Goal: Task Accomplishment & Management: Complete application form

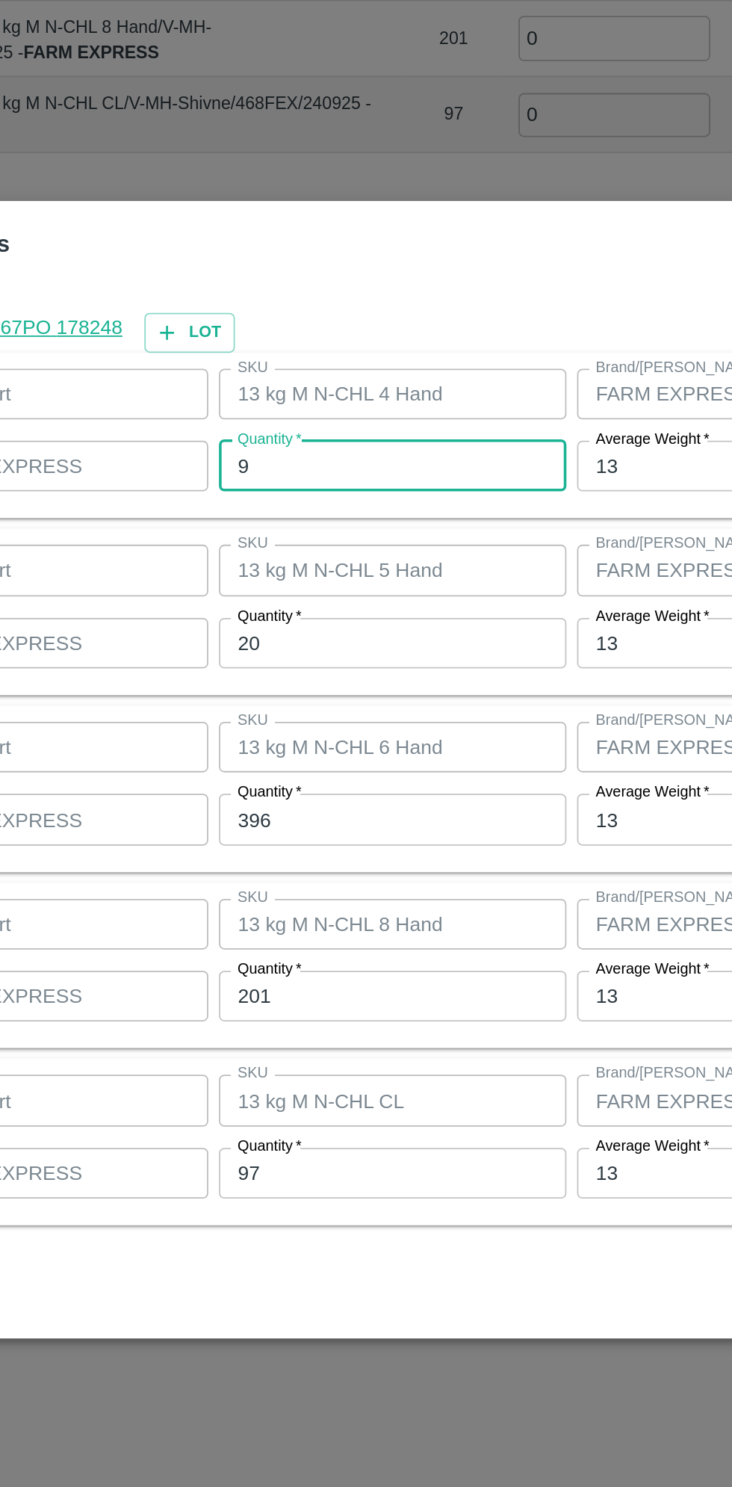
scroll to position [851, 0]
click at [283, 676] on input "20" at bounding box center [338, 672] width 195 height 28
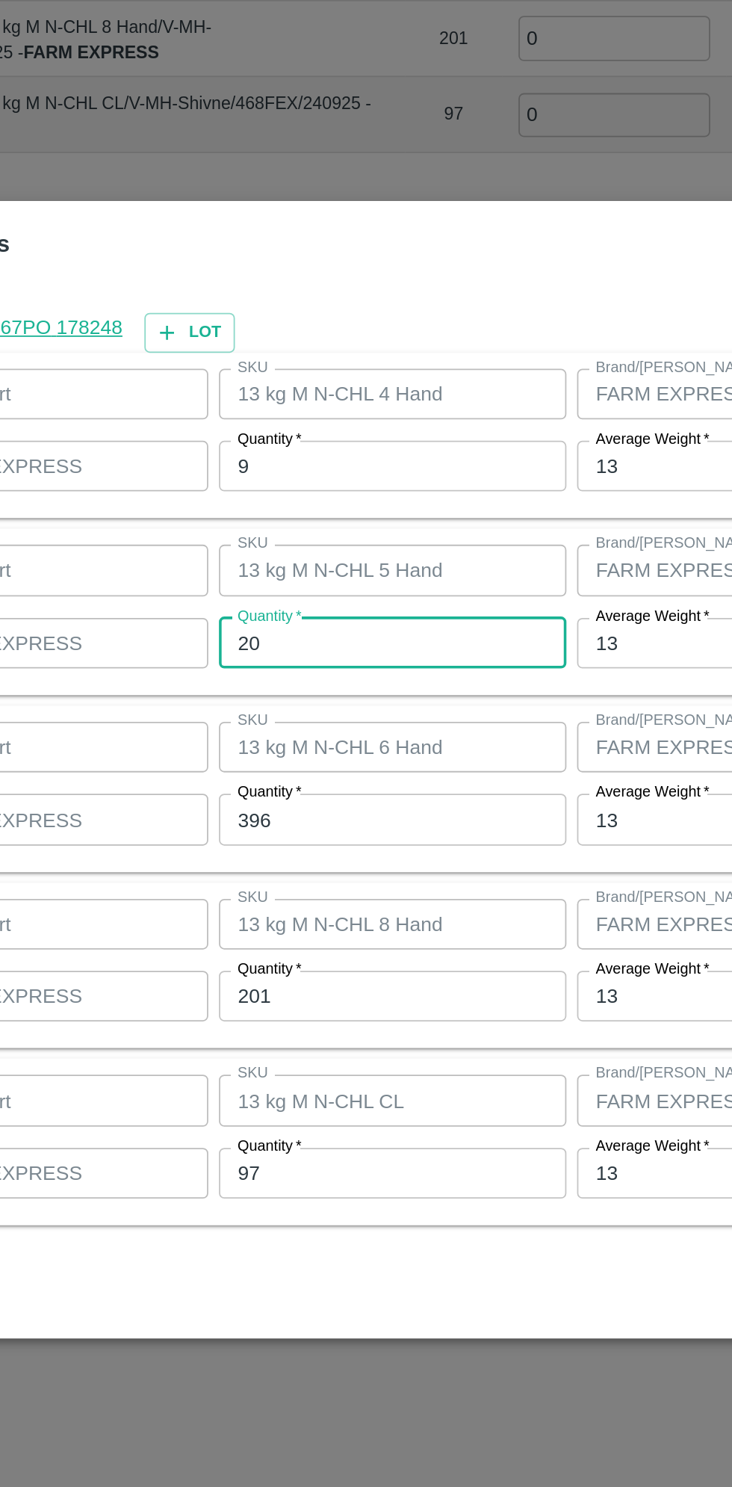
type input "2"
type input "19"
click at [355, 769] on input "396" at bounding box center [338, 771] width 195 height 28
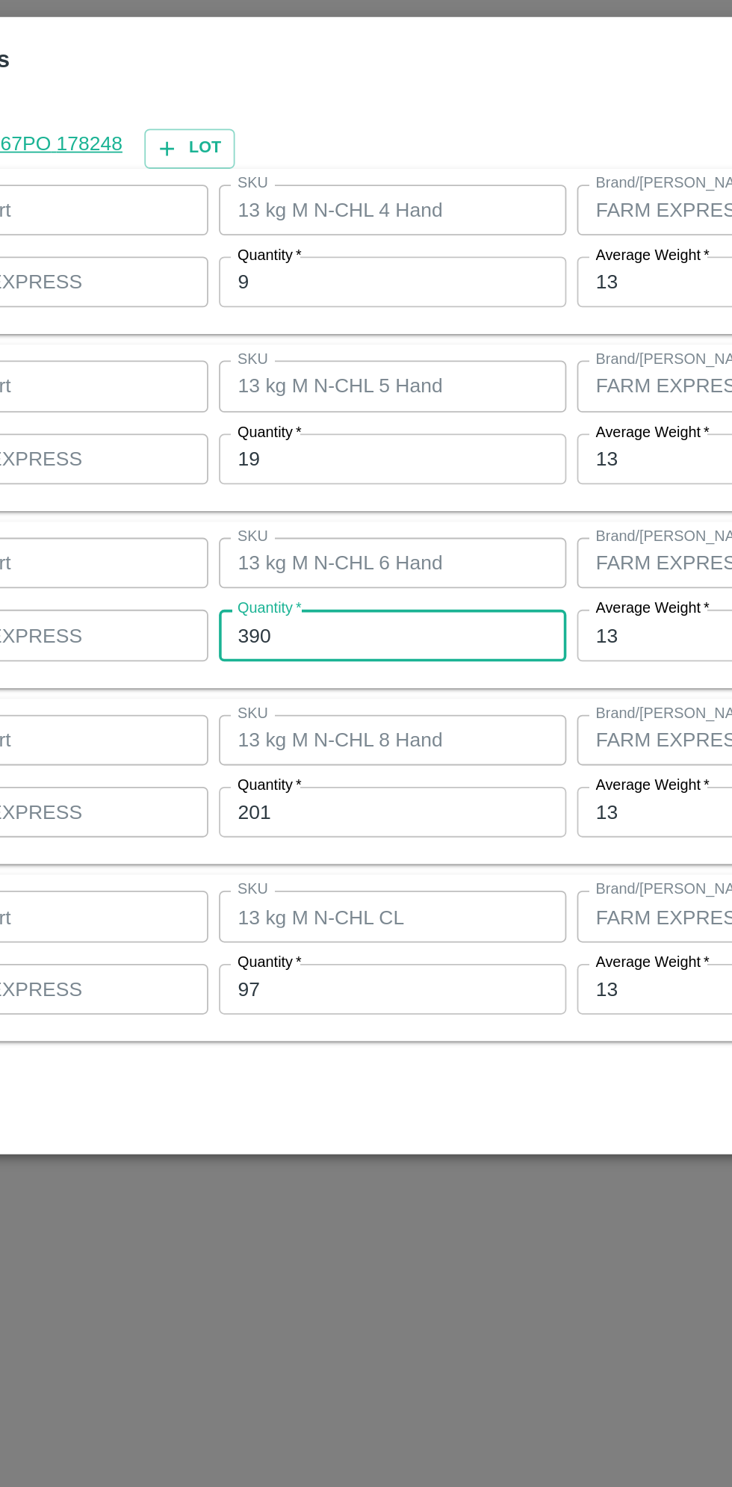
type input "390"
click at [334, 875] on input "201" at bounding box center [338, 870] width 195 height 28
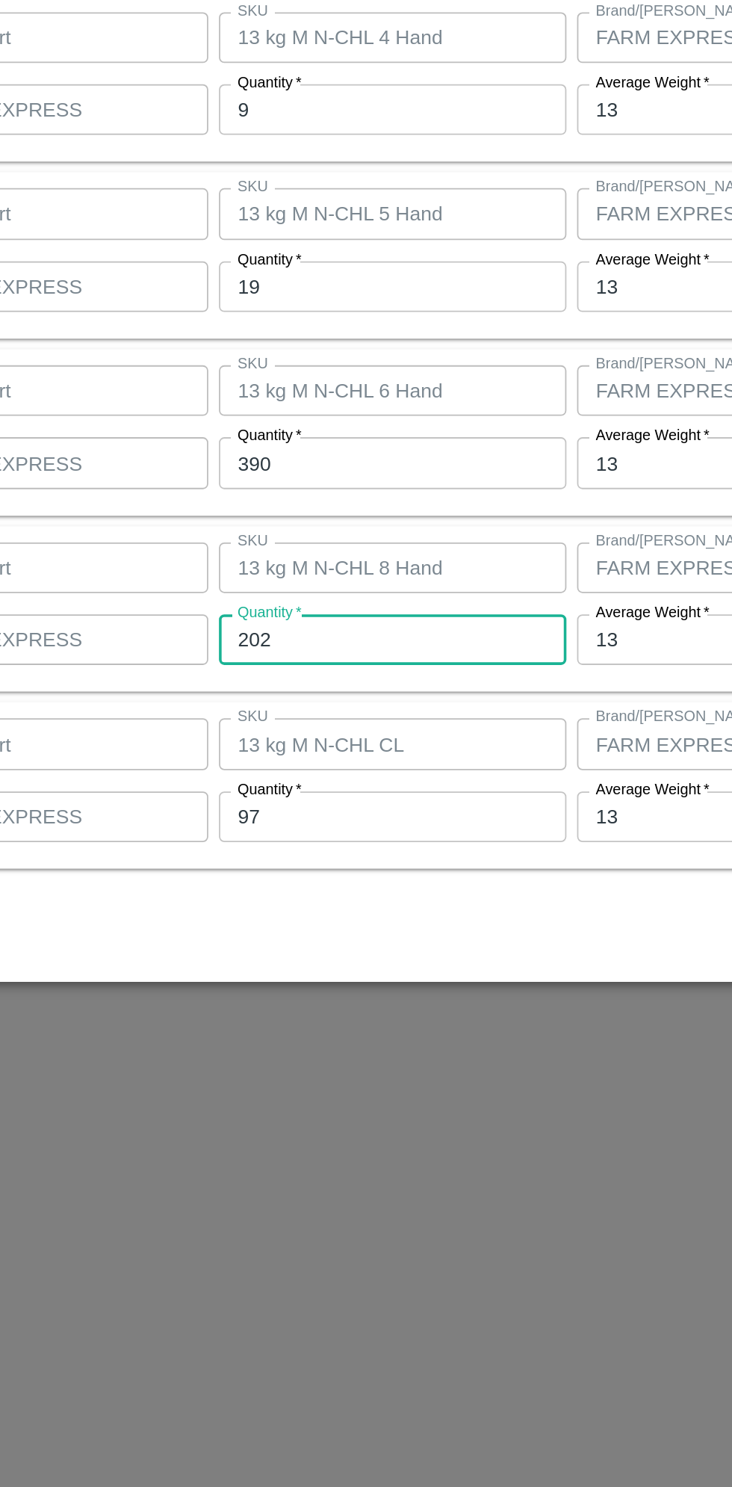
type input "202"
click at [315, 971] on input "97" at bounding box center [338, 969] width 195 height 28
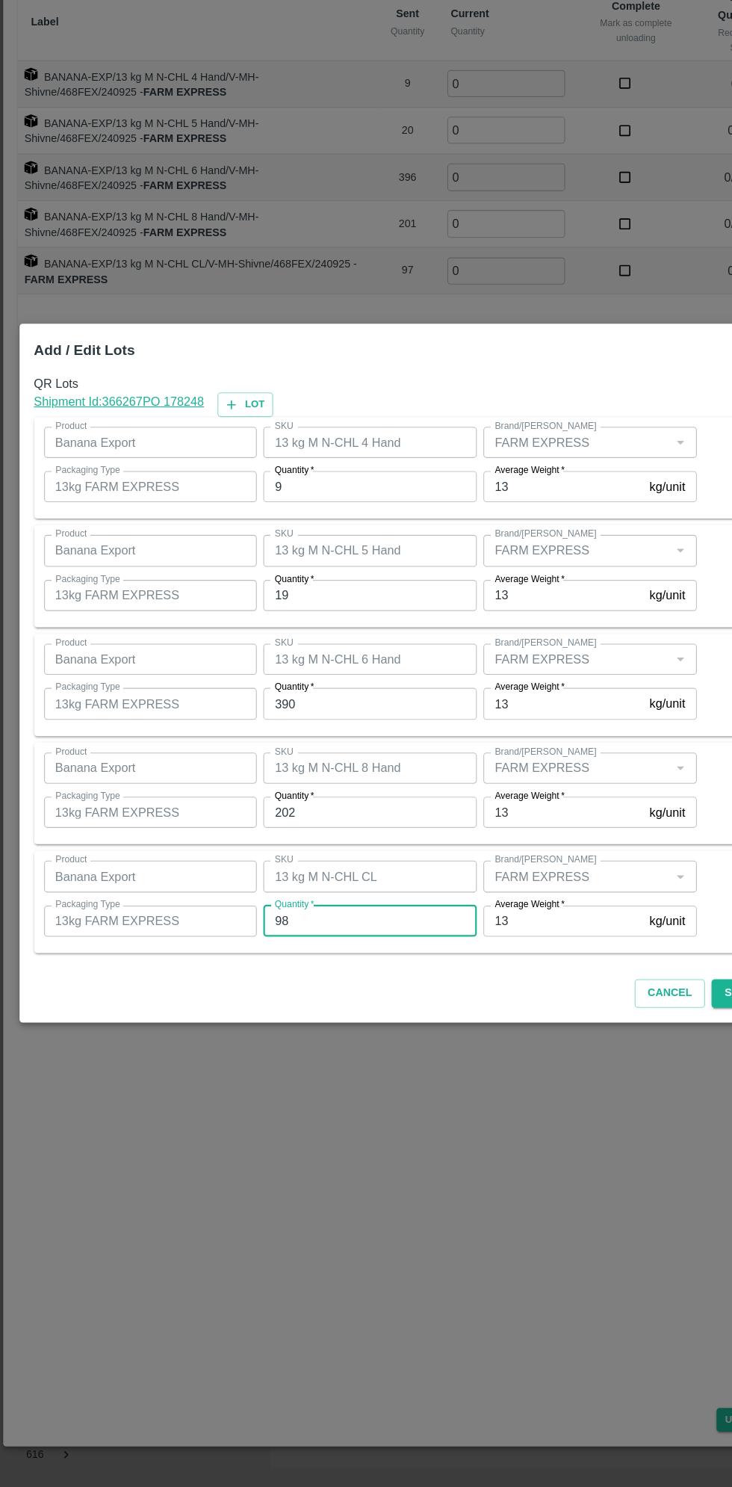
scroll to position [0, 0]
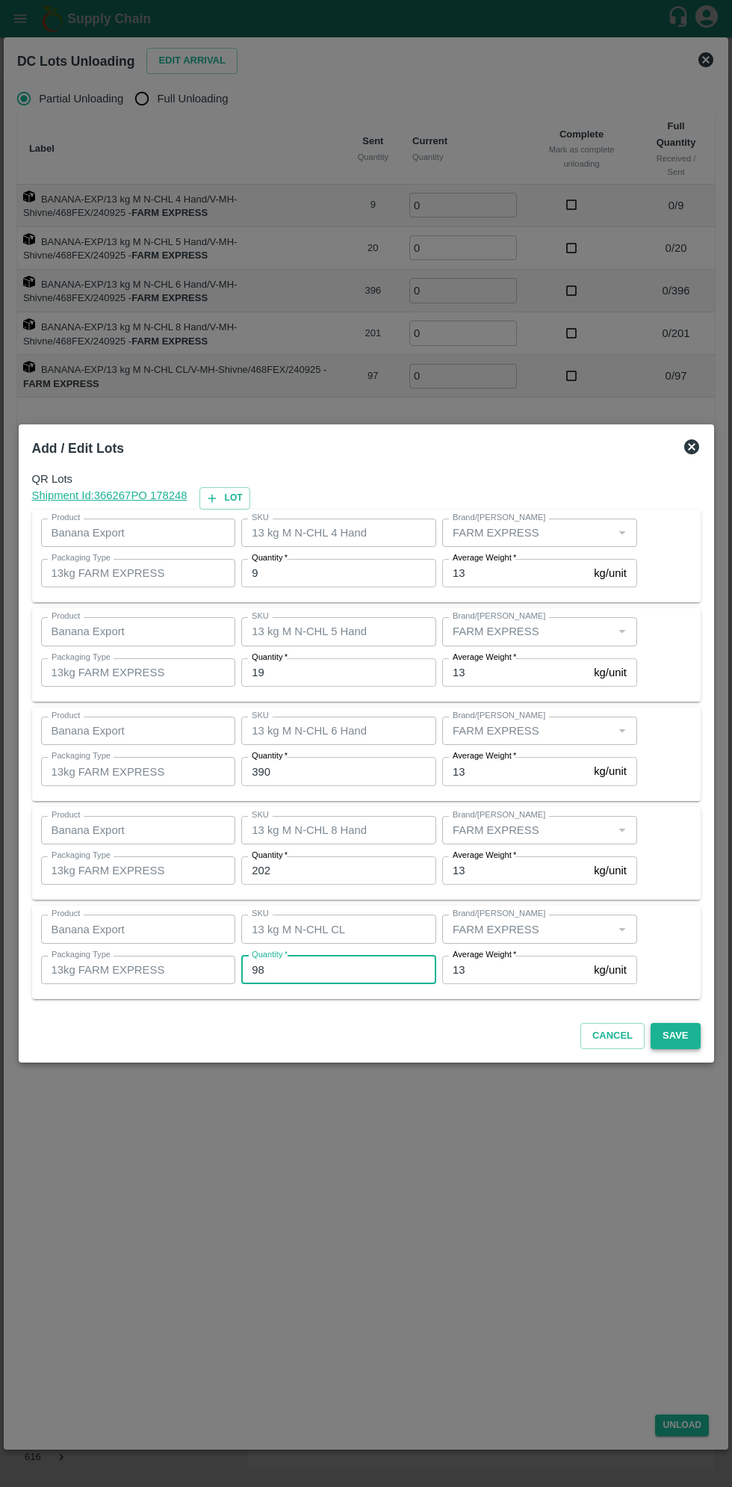
type input "98"
click at [676, 1035] on button "Save" at bounding box center [675, 1036] width 49 height 26
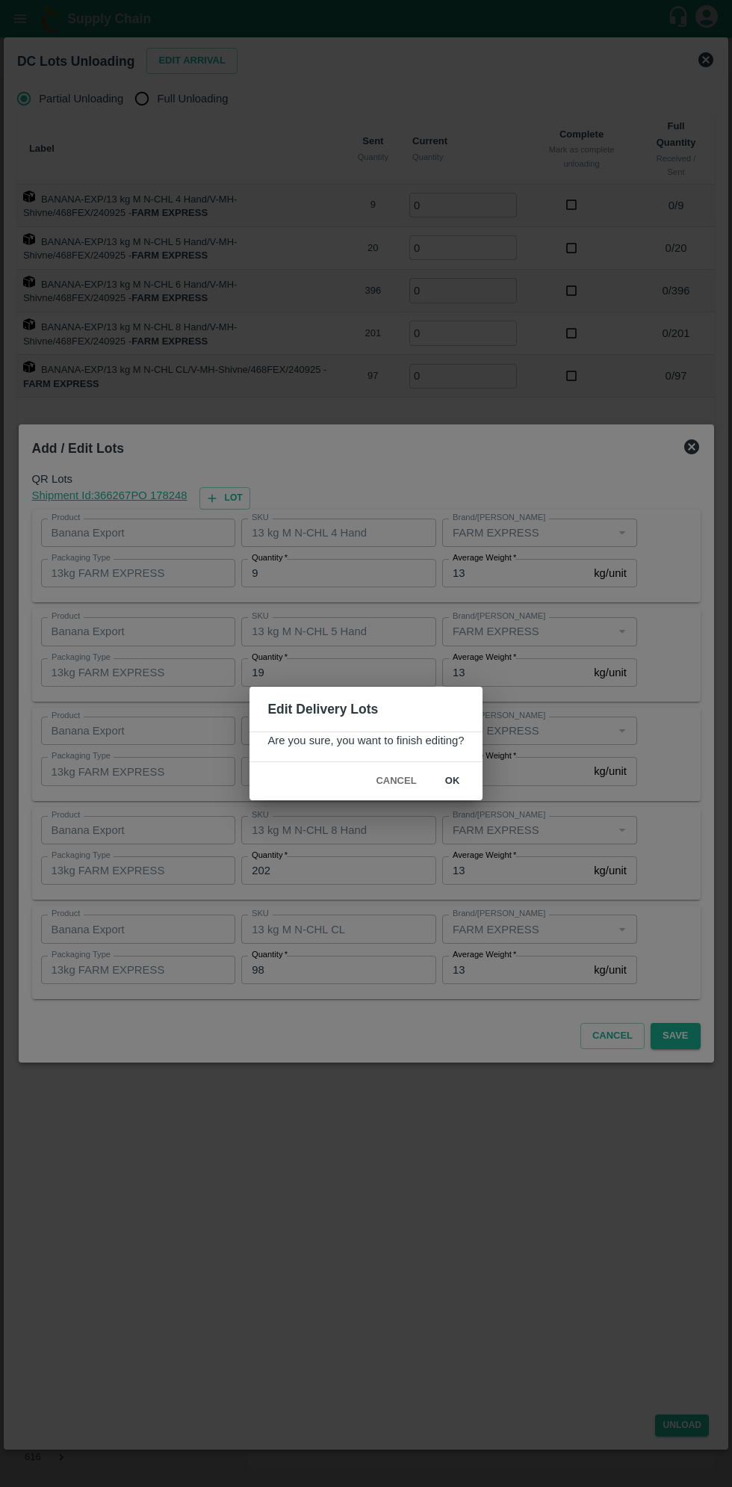
click at [471, 792] on button "ok" at bounding box center [453, 781] width 48 height 26
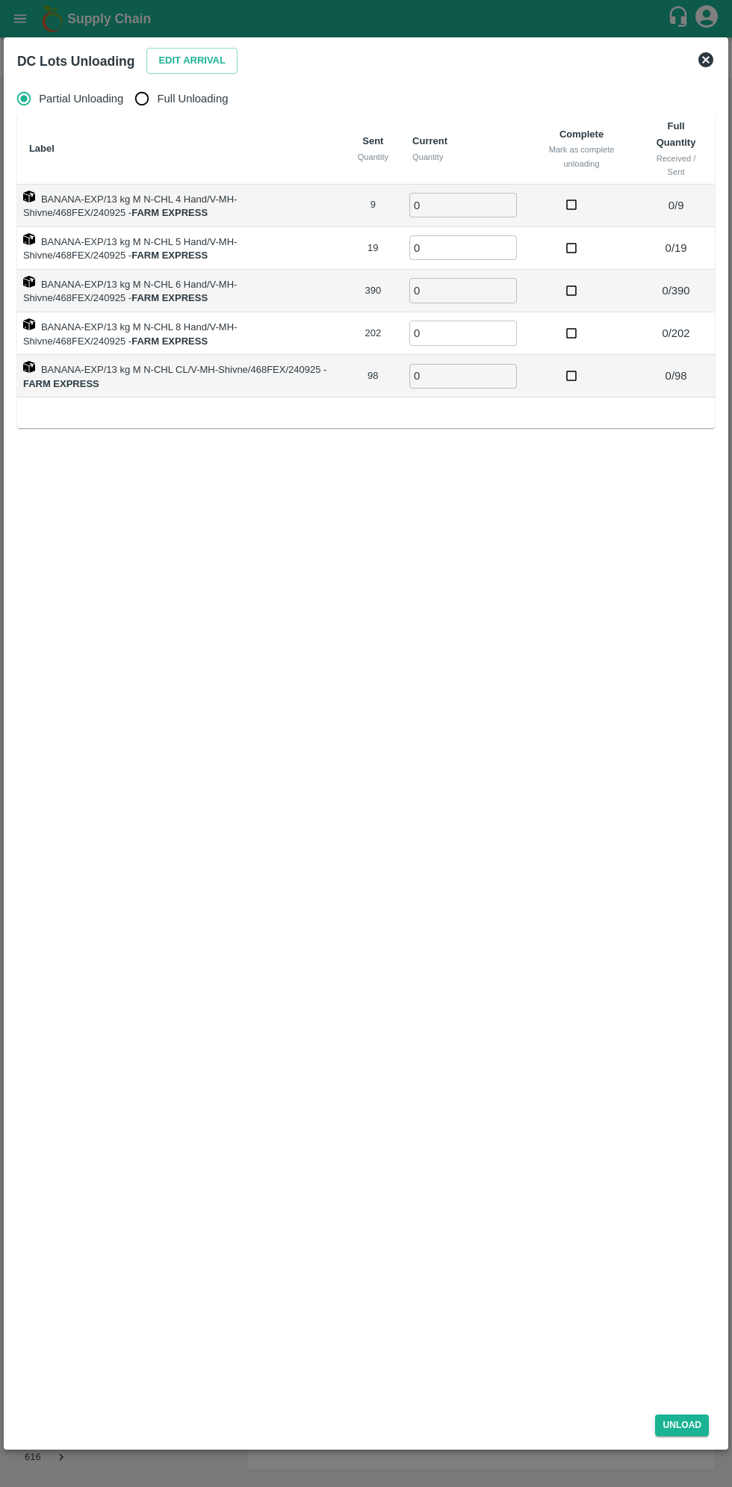
click at [198, 106] on span "Full Unloading" at bounding box center [193, 98] width 71 height 16
click at [157, 106] on input "Full Unloading" at bounding box center [142, 99] width 30 height 30
radio input "true"
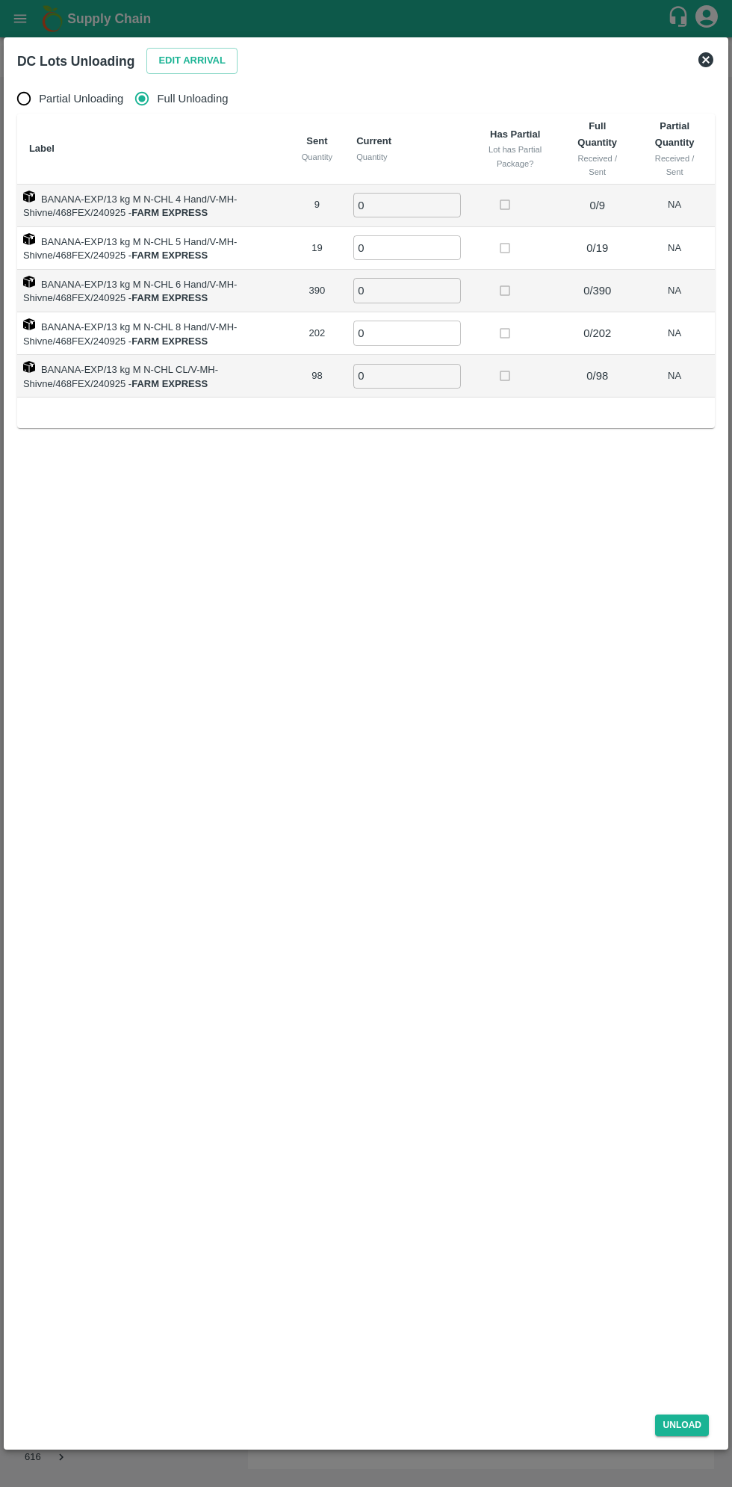
click at [418, 202] on input "0" at bounding box center [407, 205] width 108 height 25
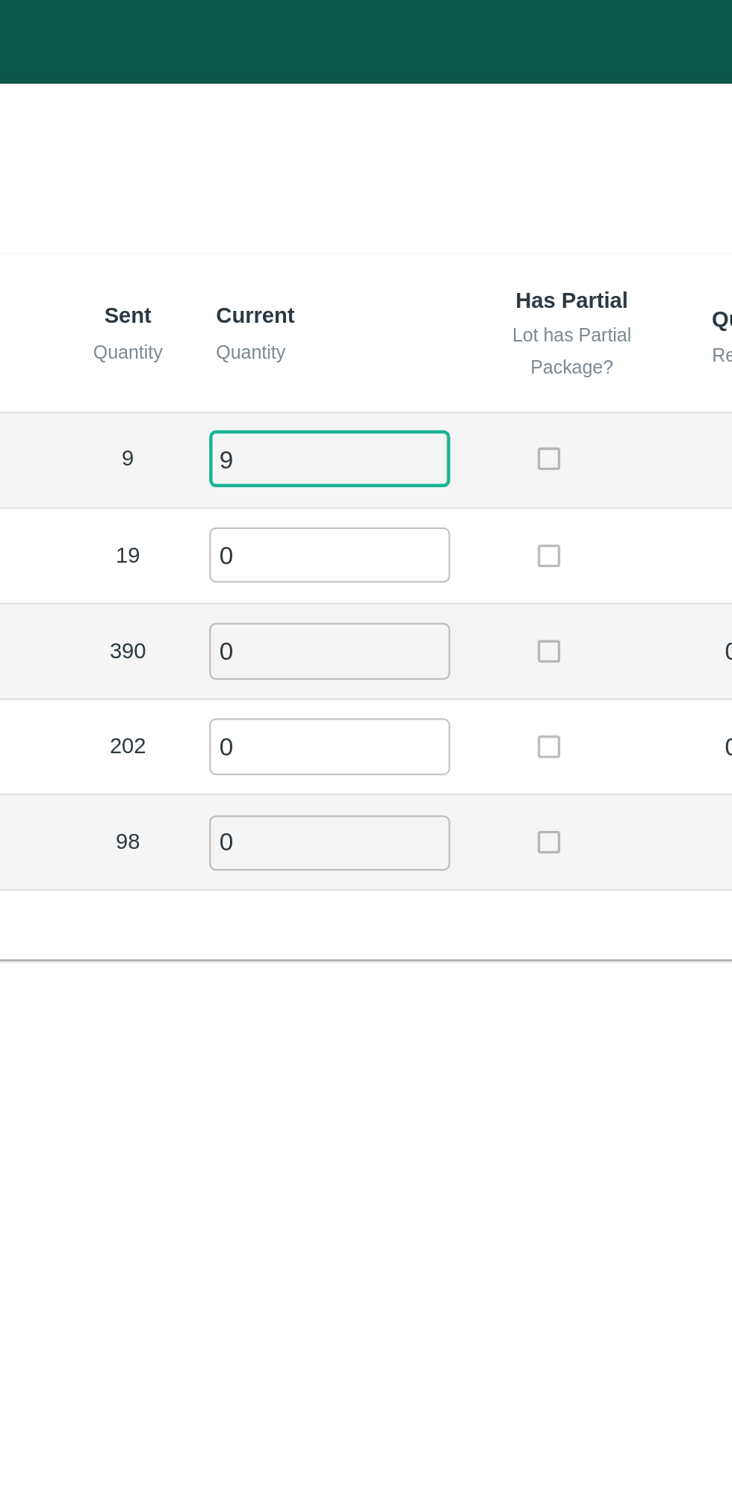
type input "9"
click at [395, 250] on input "0" at bounding box center [407, 247] width 108 height 25
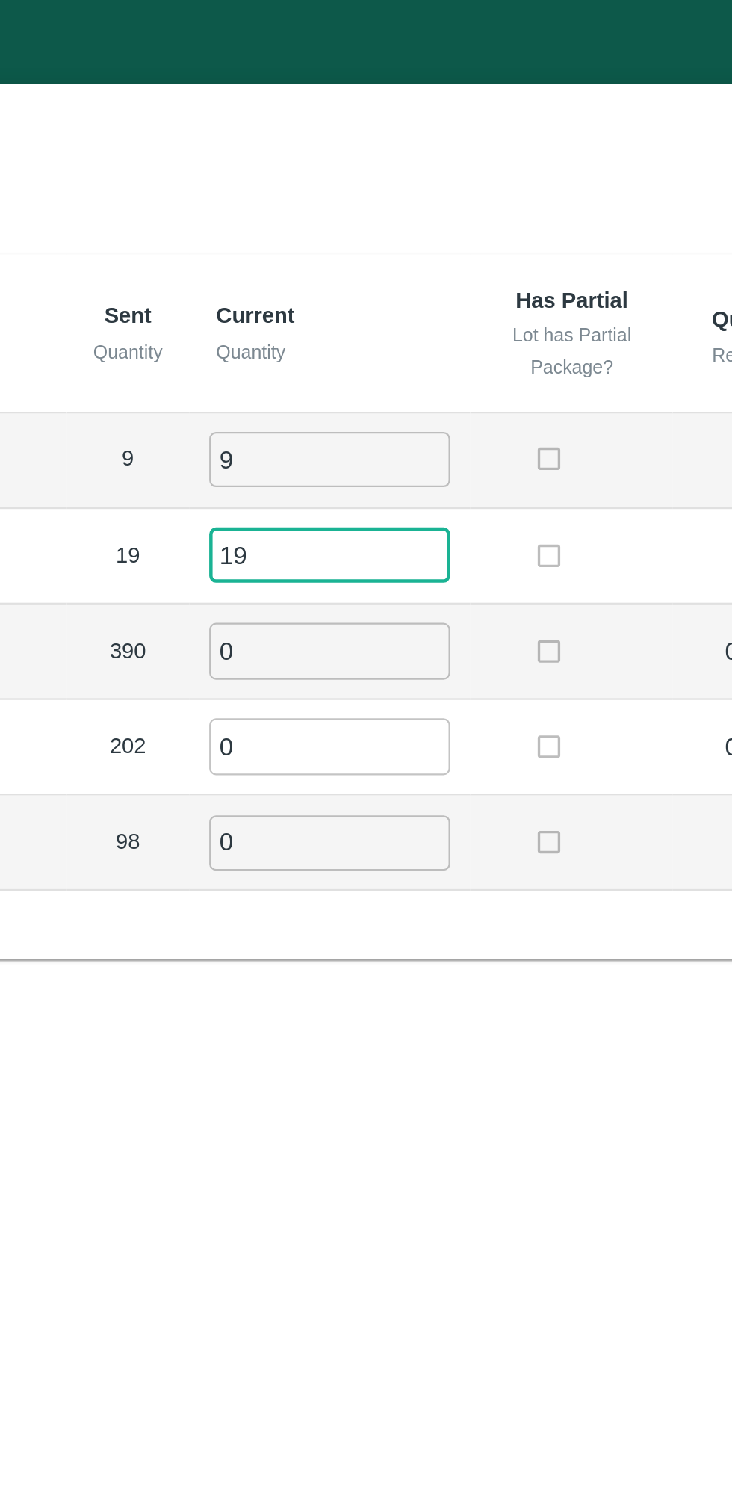
type input "19"
click at [392, 290] on input "0" at bounding box center [407, 290] width 108 height 25
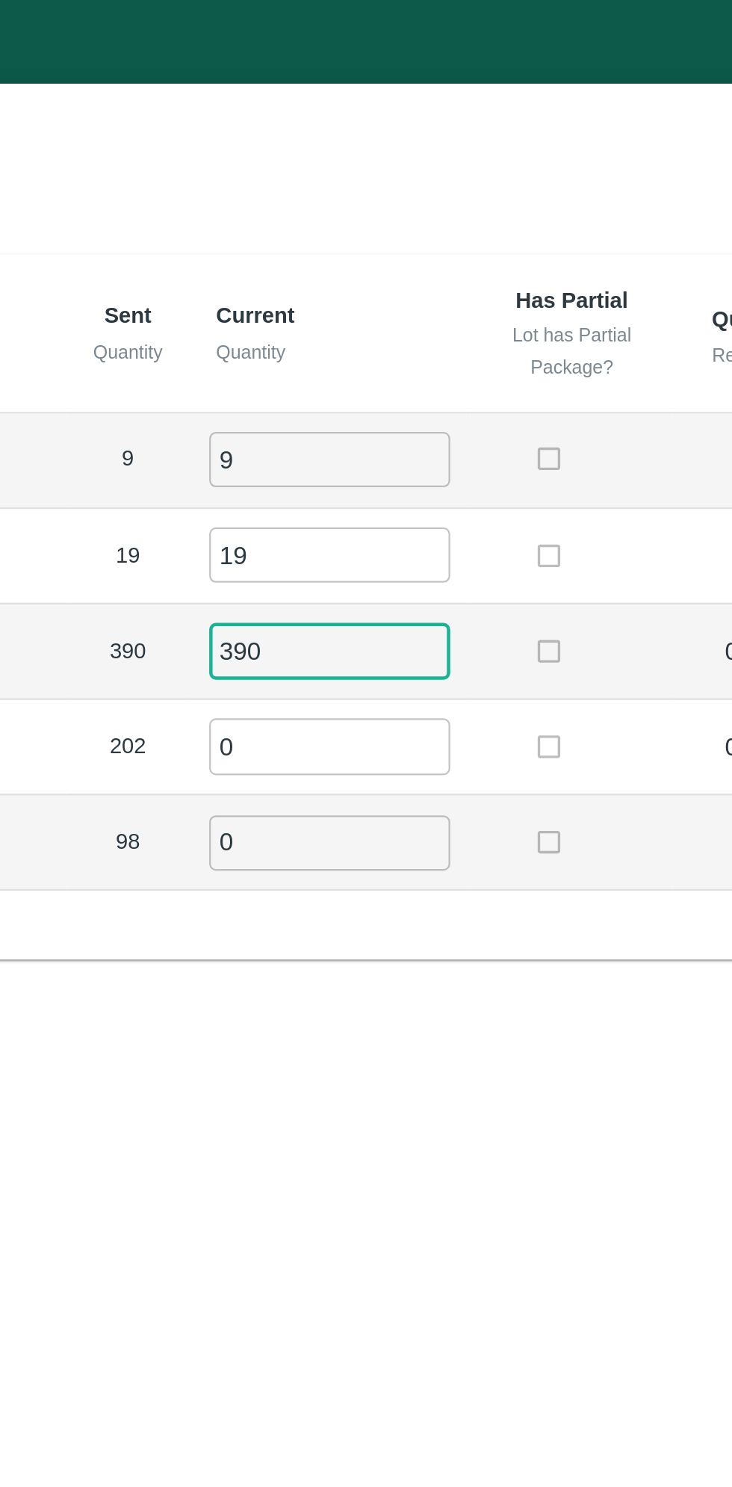
type input "390"
click at [399, 335] on input "0" at bounding box center [407, 332] width 108 height 25
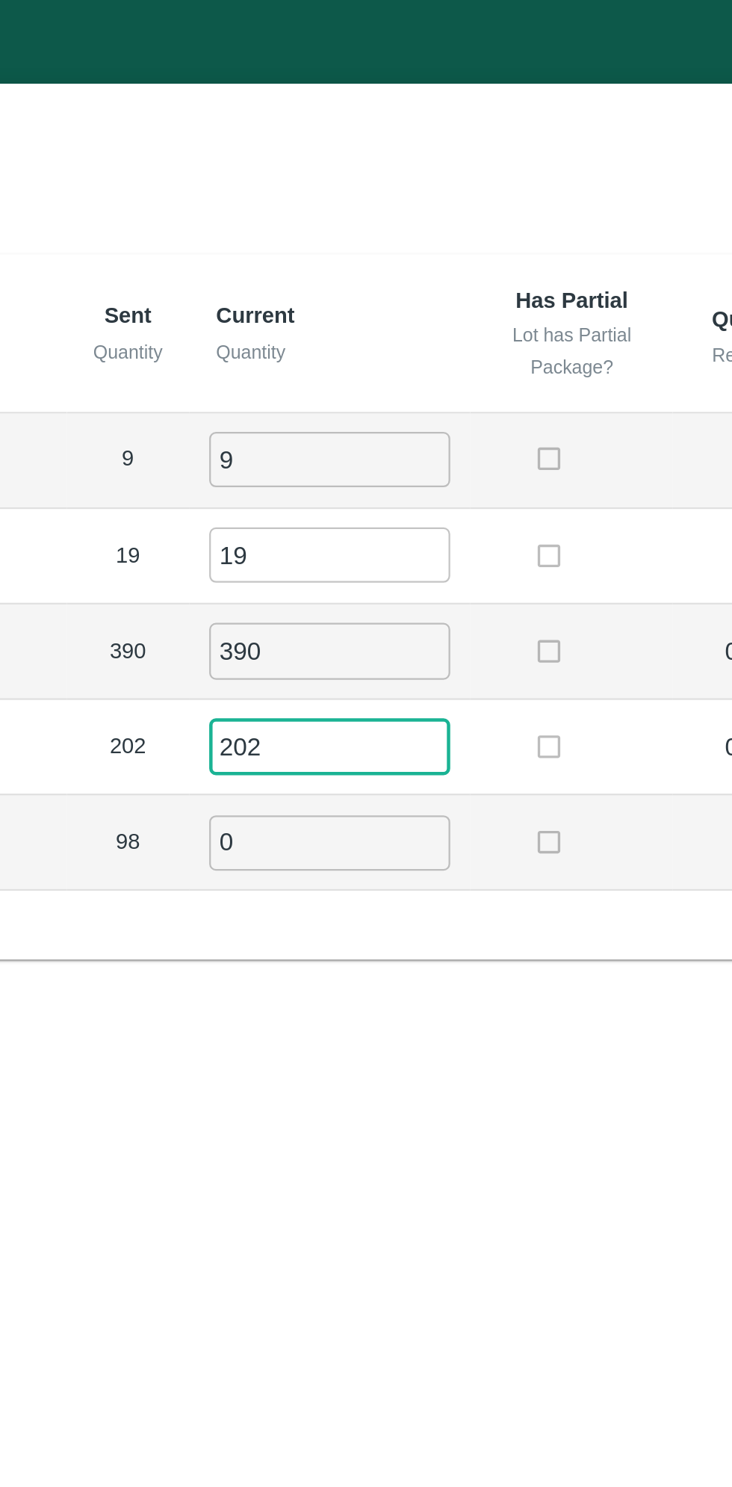
type input "202"
click at [393, 377] on input "0" at bounding box center [407, 376] width 108 height 25
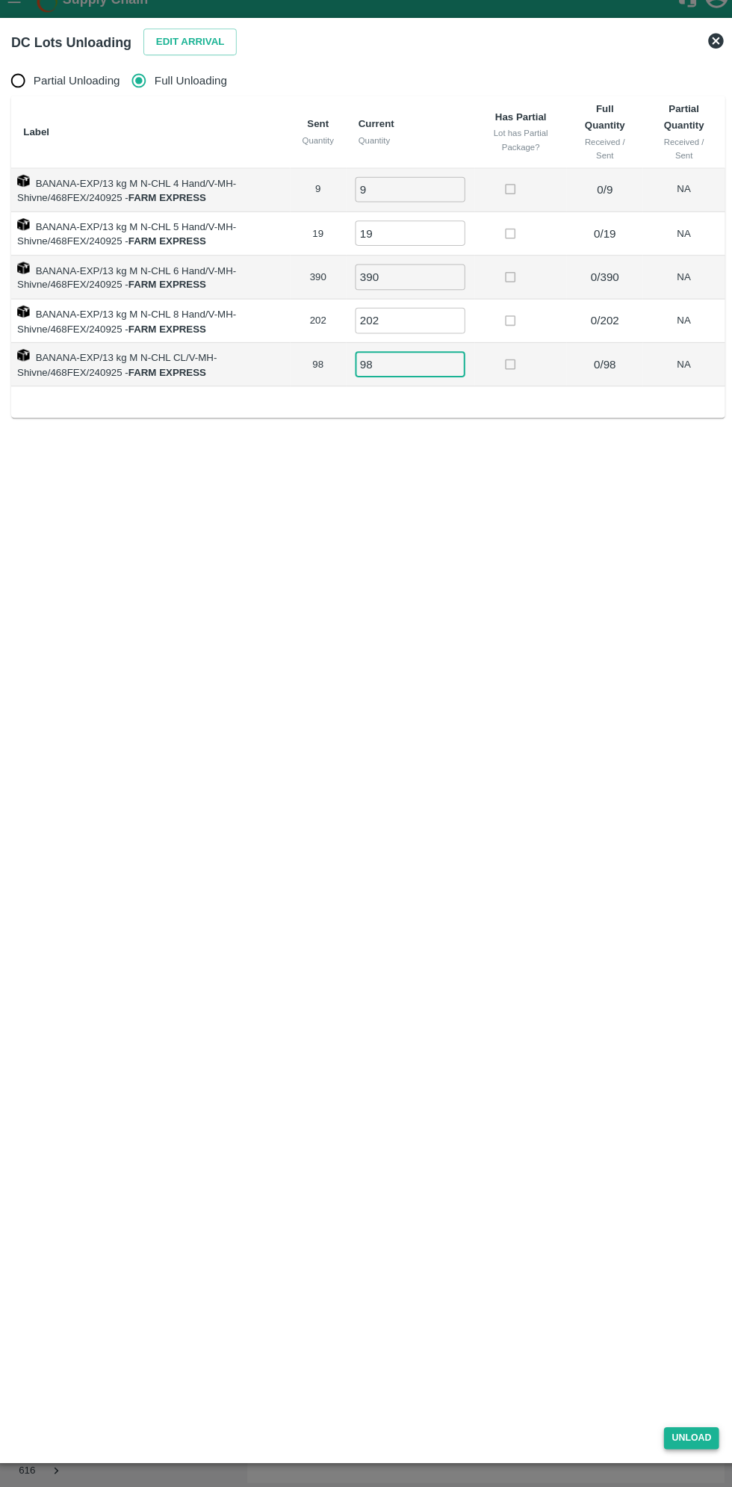
type input "98"
click at [689, 1425] on button "Unload" at bounding box center [682, 1425] width 54 height 22
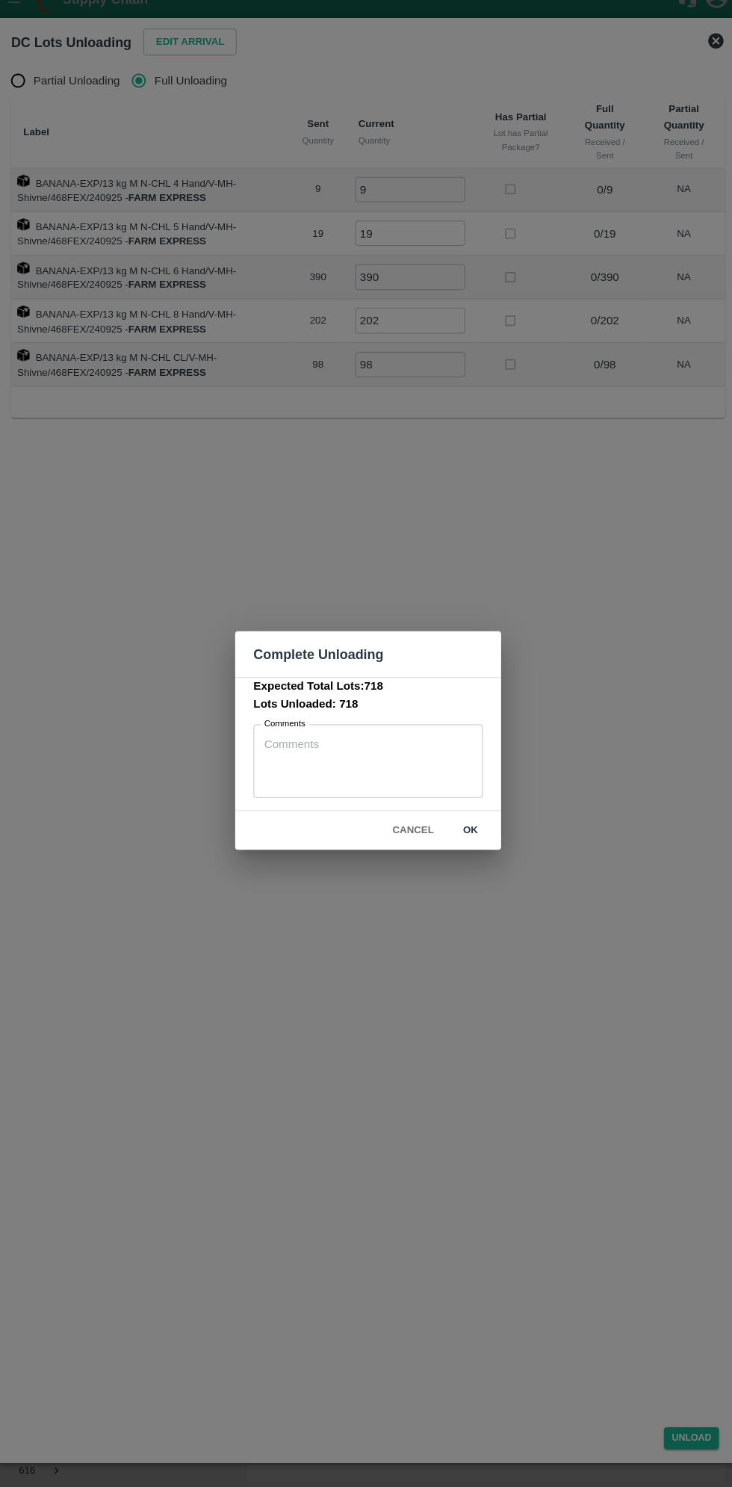
click at [394, 748] on textarea "Comments" at bounding box center [365, 763] width 203 height 47
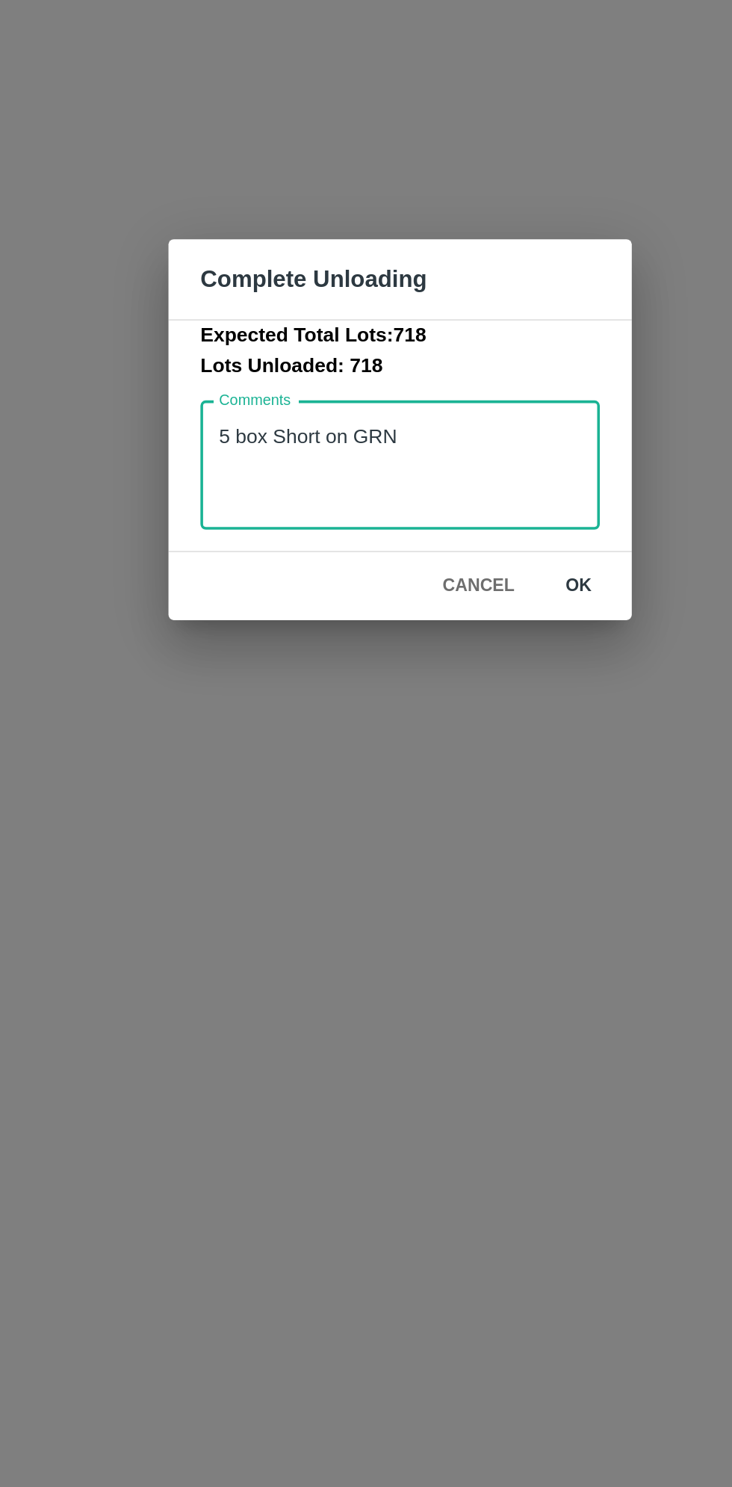
type textarea "5 box Short on GRN"
click at [470, 838] on button "ok" at bounding box center [466, 831] width 48 height 26
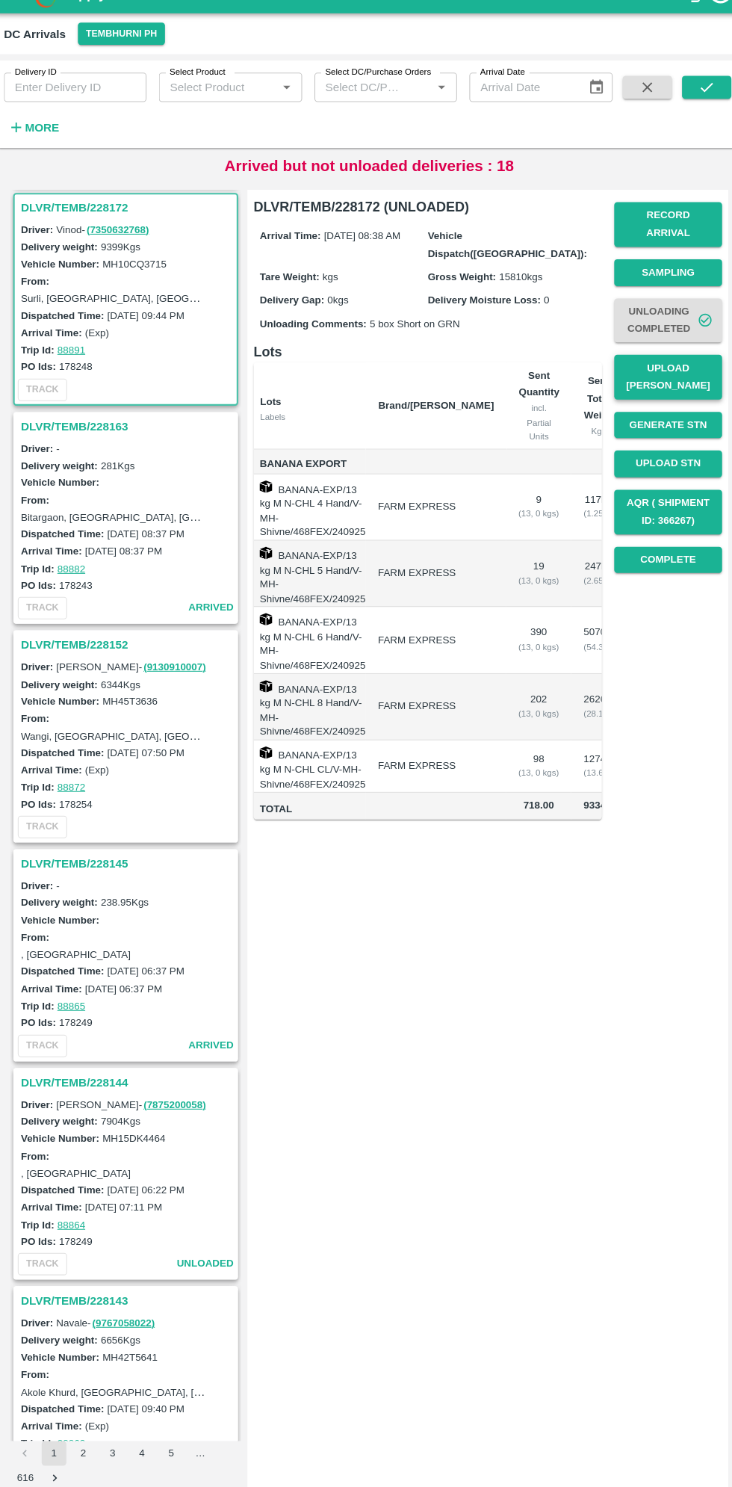
click at [682, 394] on button "Upload [PERSON_NAME]" at bounding box center [656, 389] width 105 height 43
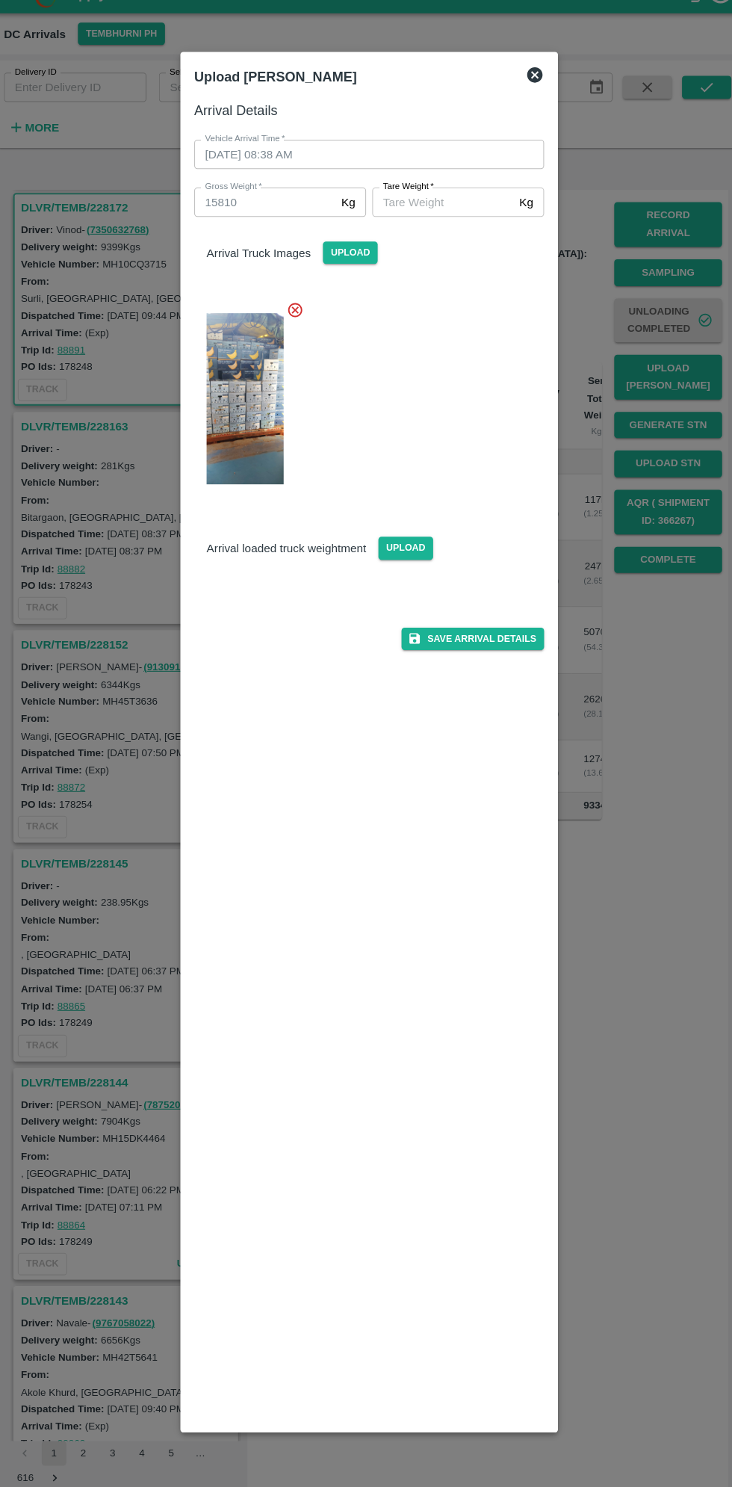
click at [273, 603] on img at bounding box center [245, 603] width 75 height 0
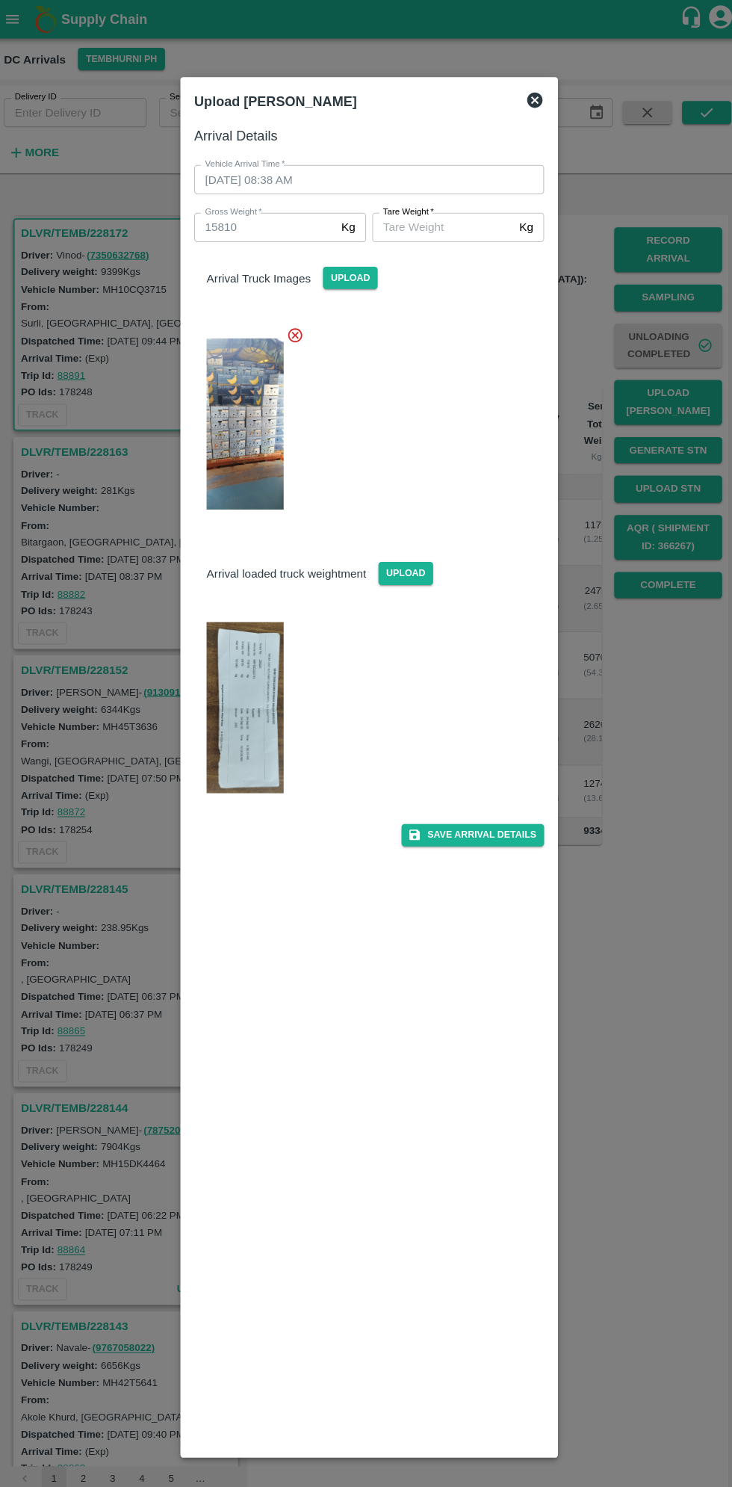
click at [430, 220] on input "[PERSON_NAME]   *" at bounding box center [437, 220] width 137 height 28
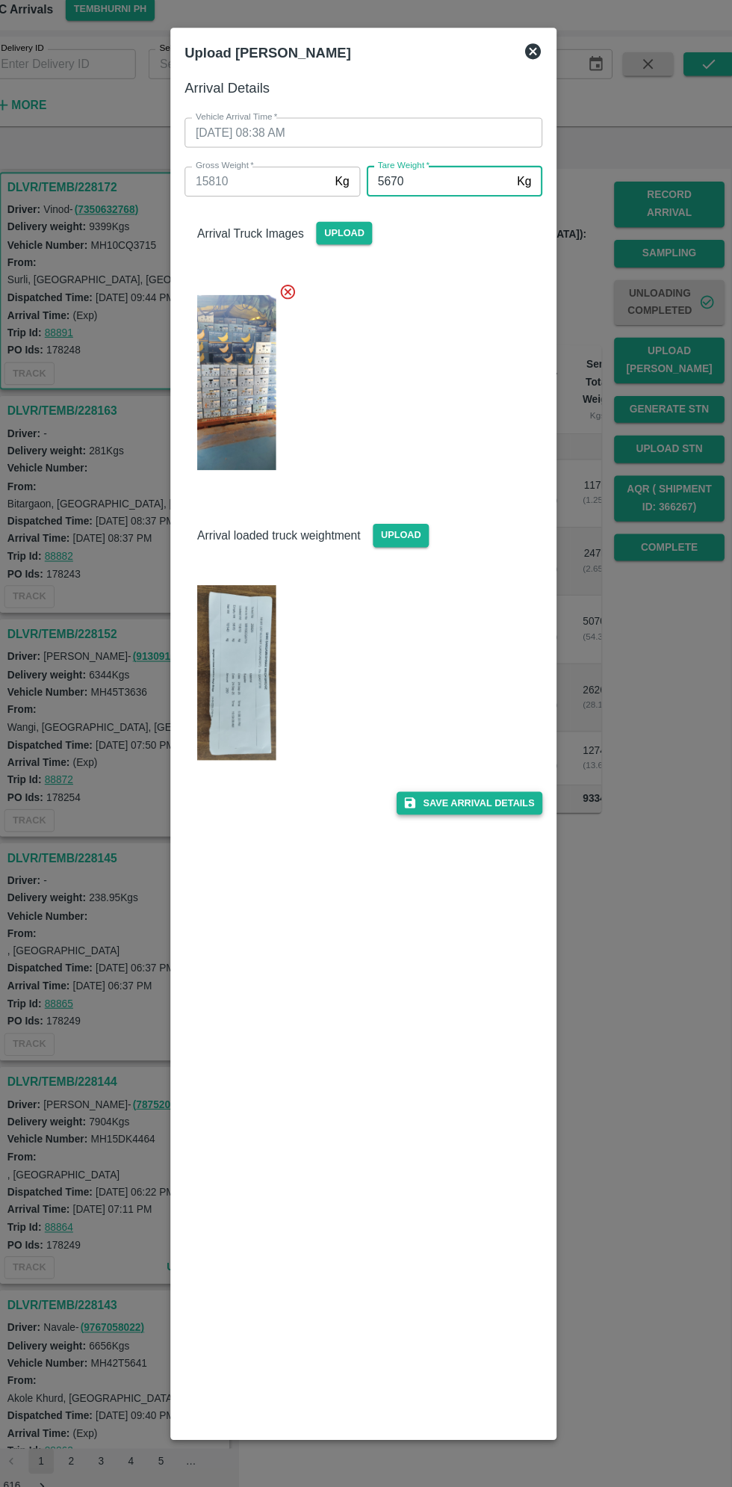
type input "5670"
click at [492, 808] on button "Save Arrival Details" at bounding box center [466, 810] width 138 height 22
